Goal: Task Accomplishment & Management: Manage account settings

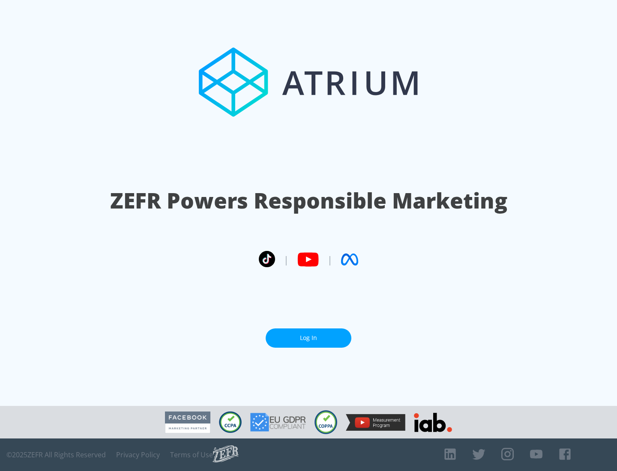
click at [308, 338] on link "Log In" at bounding box center [308, 337] width 86 height 19
